Goal: Task Accomplishment & Management: Manage account settings

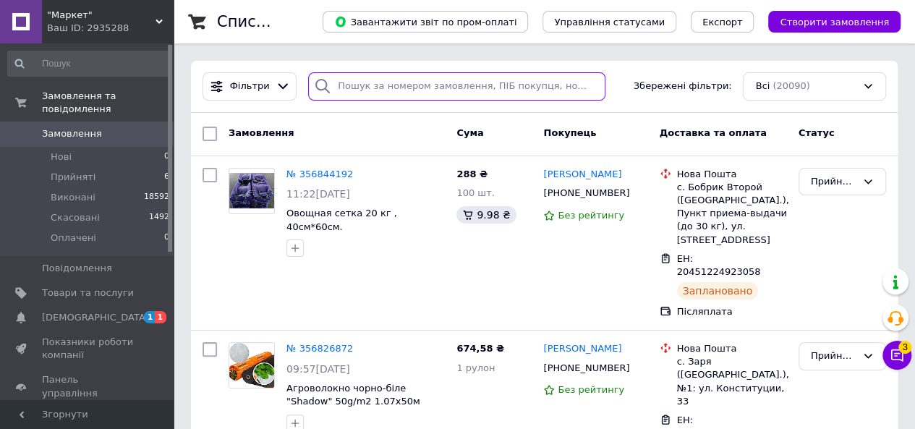
click at [412, 86] on input "search" at bounding box center [456, 86] width 297 height 28
paste input "[PHONE_NUMBER]"
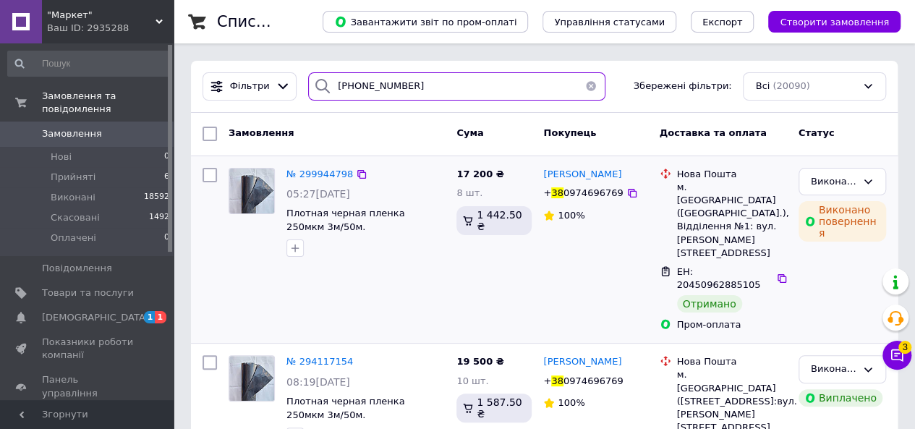
type input "[PHONE_NUMBER]"
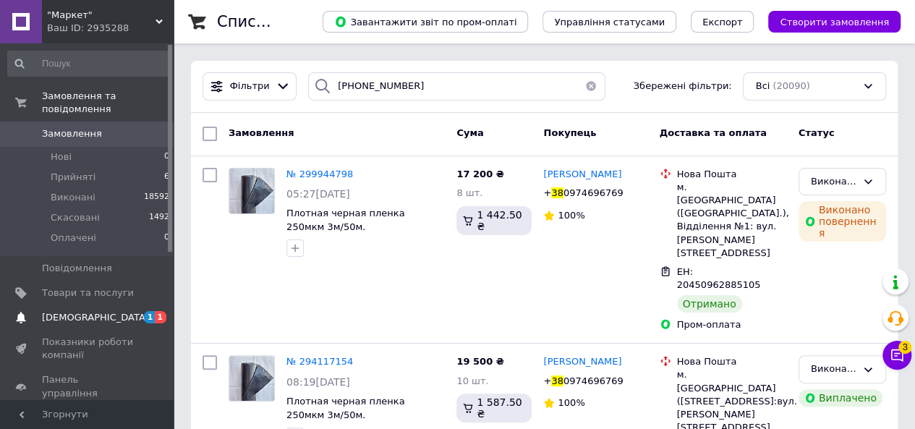
click at [78, 311] on span "[DEMOGRAPHIC_DATA]" at bounding box center [95, 317] width 107 height 13
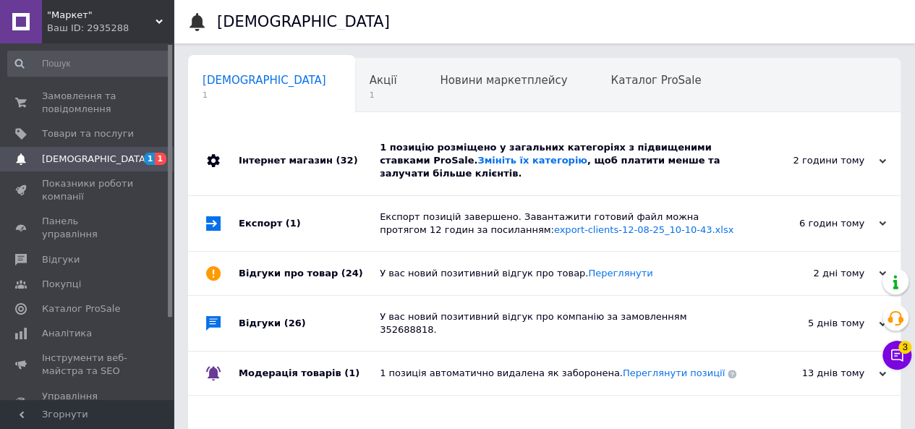
scroll to position [0, 4]
click at [351, 88] on div "Акції 1" at bounding box center [386, 86] width 71 height 55
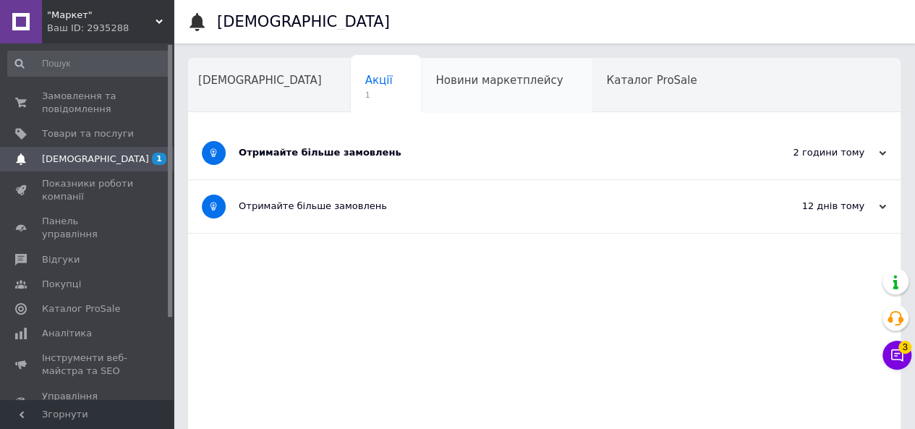
click at [453, 82] on span "Новини маркетплейсу" at bounding box center [498, 80] width 127 height 13
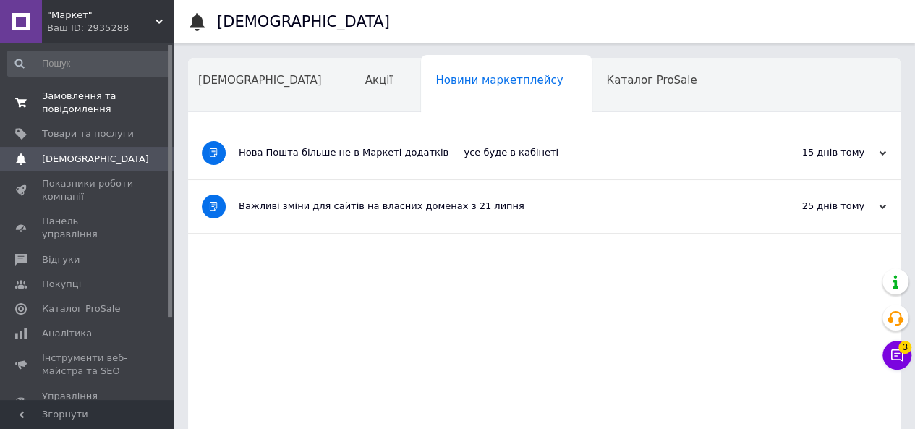
click at [72, 103] on span "Замовлення та повідомлення" at bounding box center [88, 103] width 92 height 26
